Goal: Task Accomplishment & Management: Manage account settings

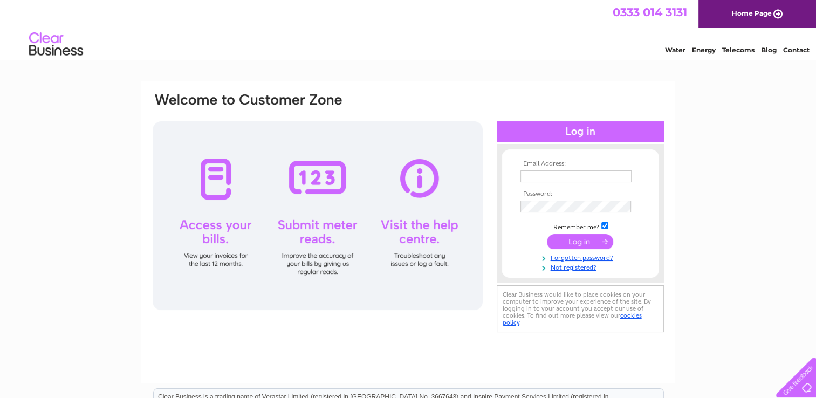
type input "gabriel.connor@atelierten.com"
click at [569, 245] on input "submit" at bounding box center [580, 241] width 66 height 15
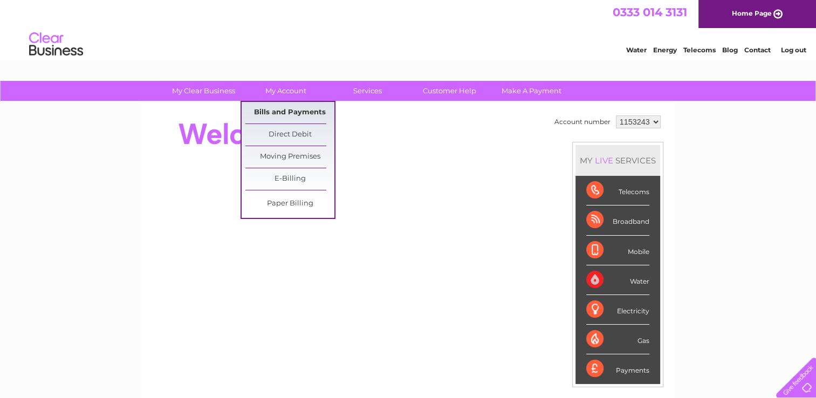
click at [276, 110] on link "Bills and Payments" at bounding box center [289, 113] width 89 height 22
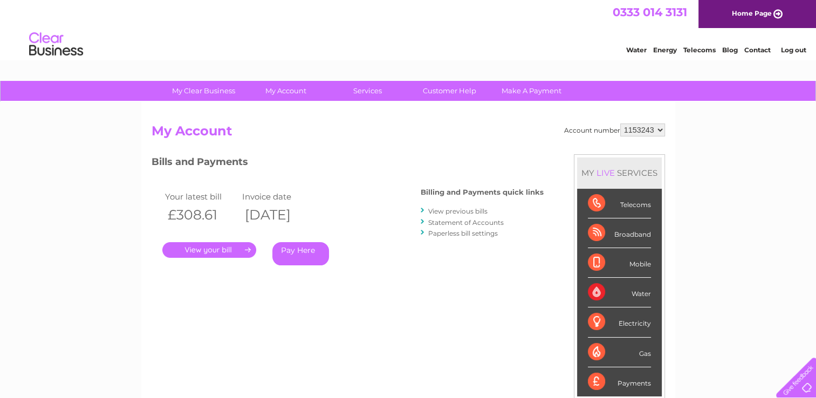
click at [475, 209] on link "View previous bills" at bounding box center [457, 211] width 59 height 8
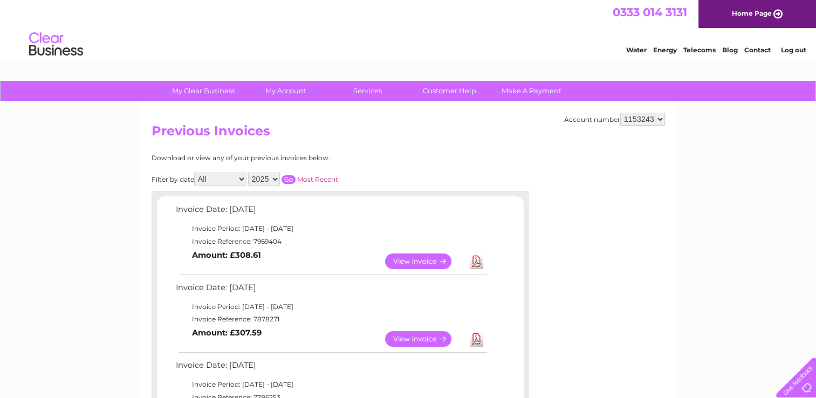
click at [399, 259] on link "View" at bounding box center [424, 261] width 79 height 16
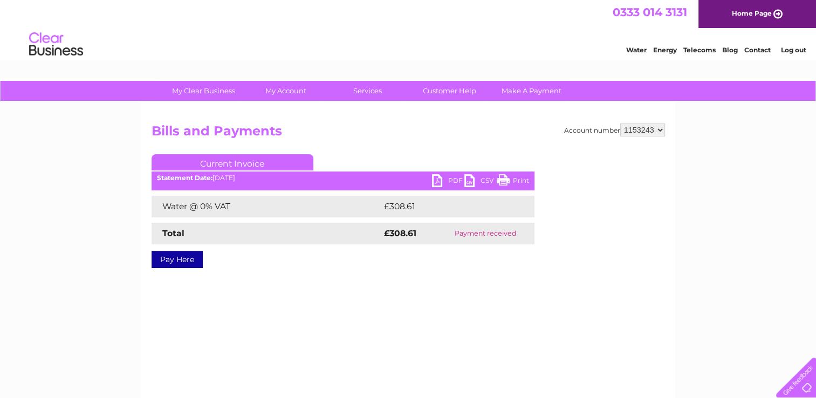
click at [449, 182] on link "PDF" at bounding box center [448, 182] width 32 height 16
